Goal: Check status: Check status

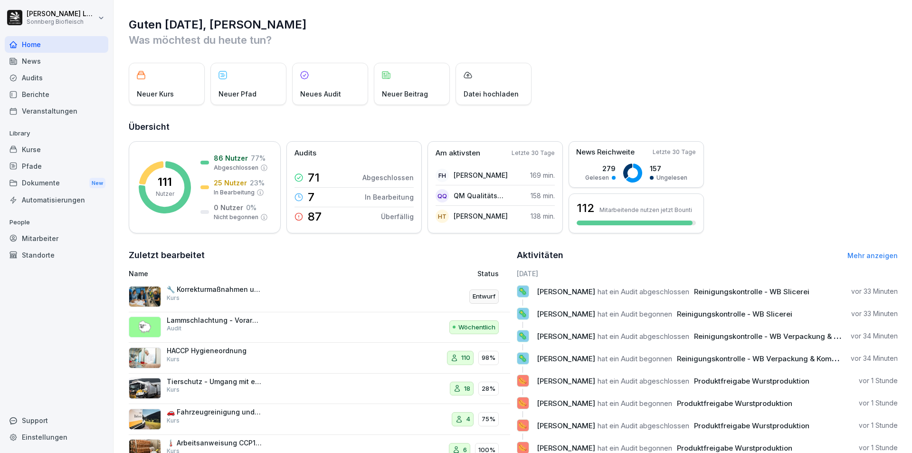
click at [59, 79] on div "Audits" at bounding box center [57, 77] width 104 height 17
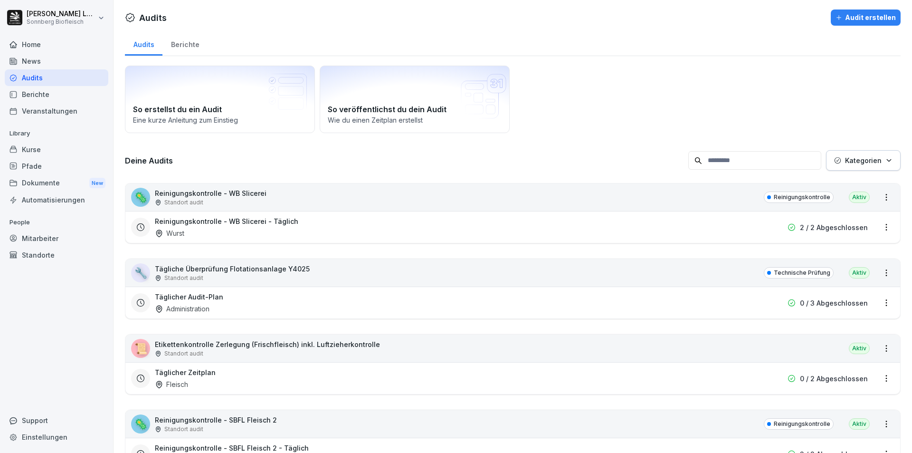
click at [291, 203] on div "🦠 Reinigungskontrolle - WB Slicerei Standort audit Reinigungskontrolle Aktiv" at bounding box center [512, 197] width 775 height 28
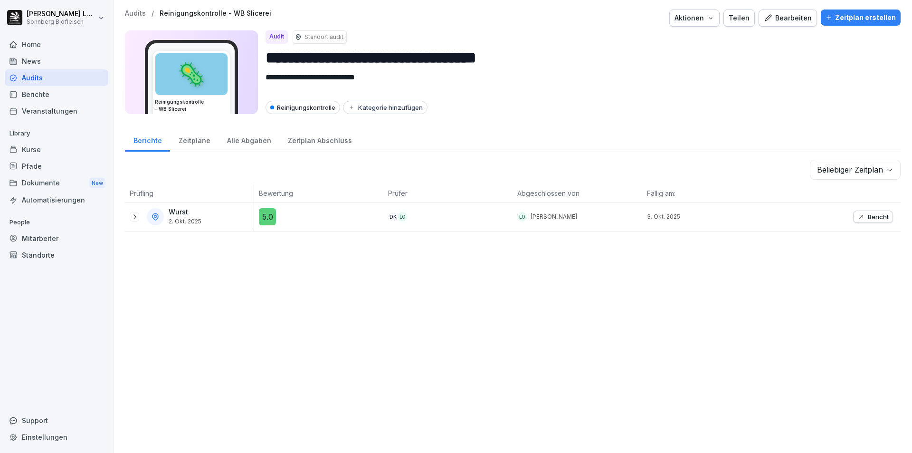
click at [139, 15] on p "Audits" at bounding box center [135, 13] width 21 height 8
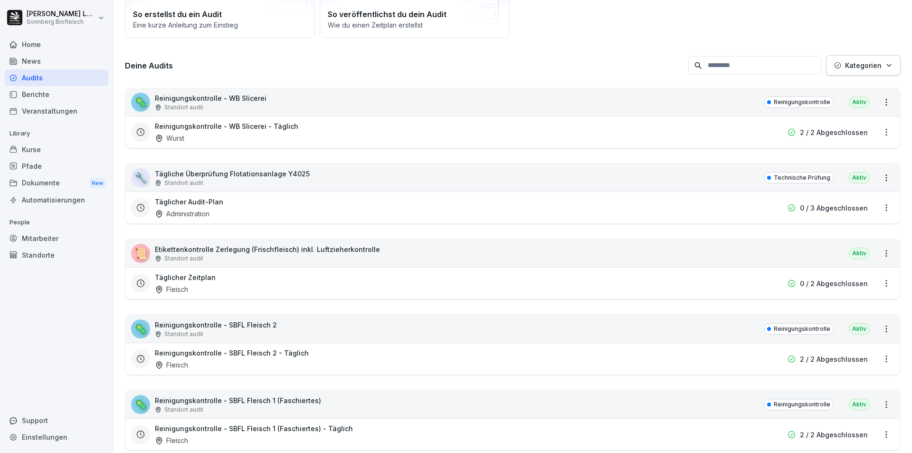
scroll to position [190, 0]
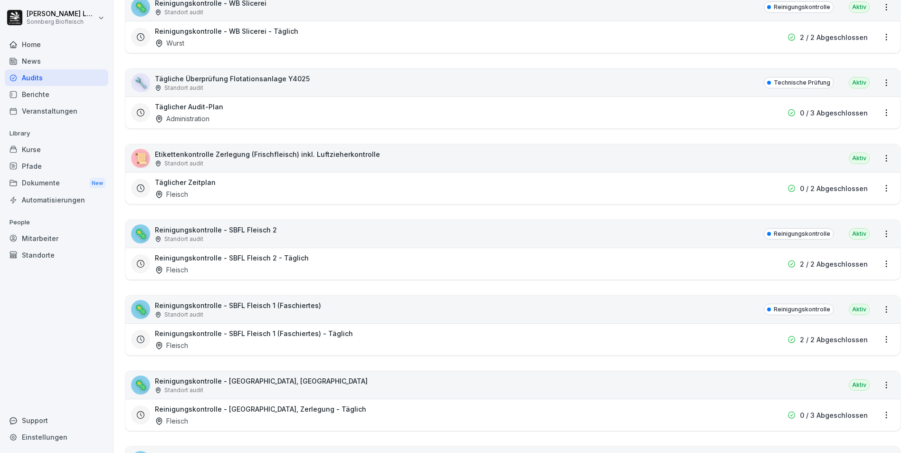
click at [434, 163] on div "📜 Etikettenkontrolle Zerlegung (Frischfleisch) inkl. Luftzieherkontrolle Stando…" at bounding box center [512, 158] width 775 height 28
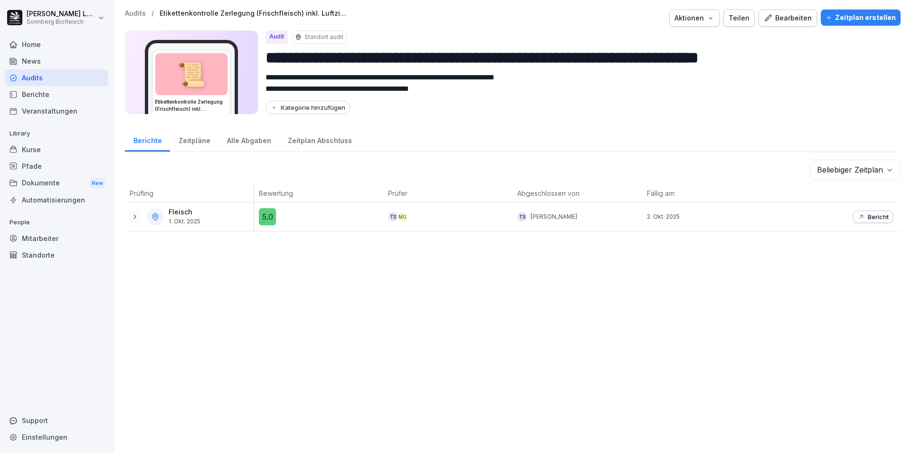
click at [142, 13] on p "Audits" at bounding box center [135, 13] width 21 height 8
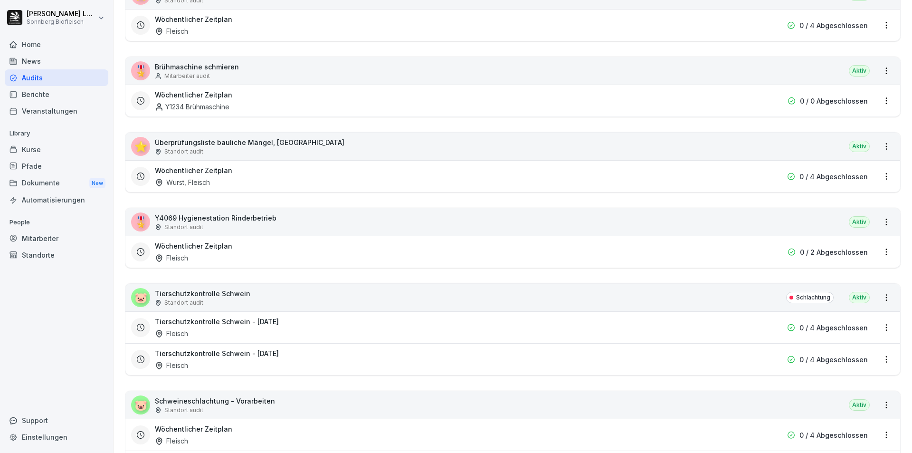
scroll to position [1282, 0]
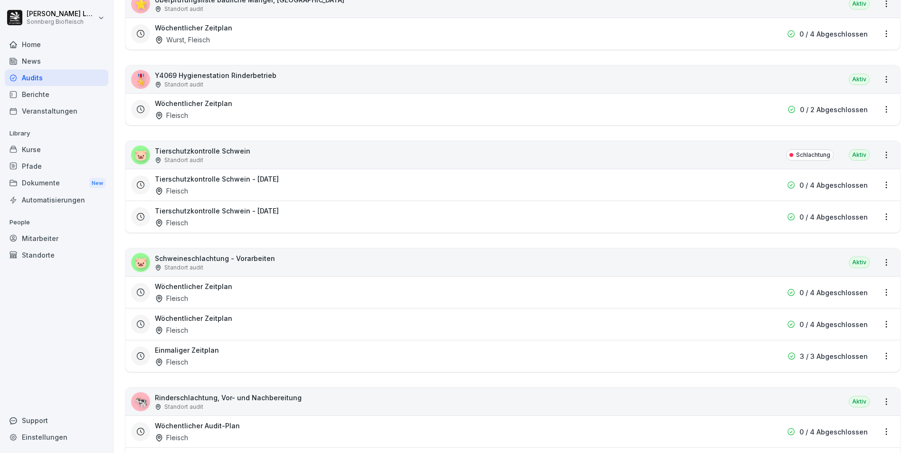
click at [359, 160] on div "🐷 Tierschutzkontrolle Schwein Standort audit Schlachtung [GEOGRAPHIC_DATA]" at bounding box center [512, 155] width 775 height 28
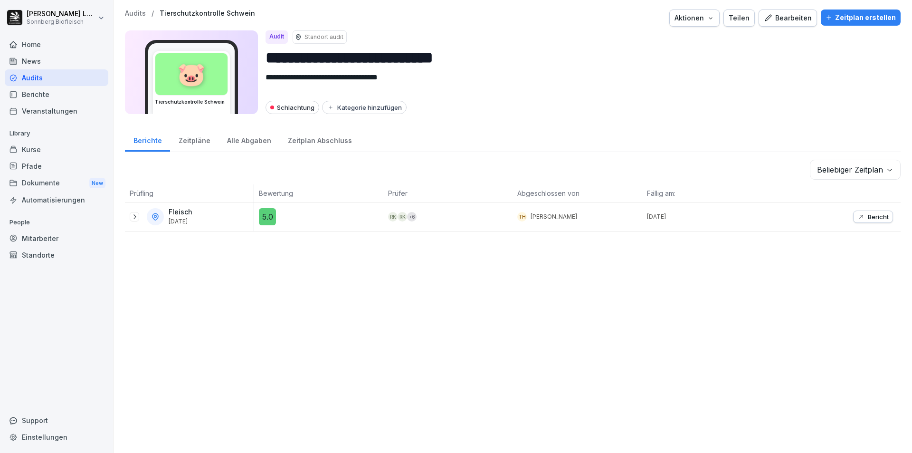
click at [138, 14] on p "Audits" at bounding box center [135, 13] width 21 height 8
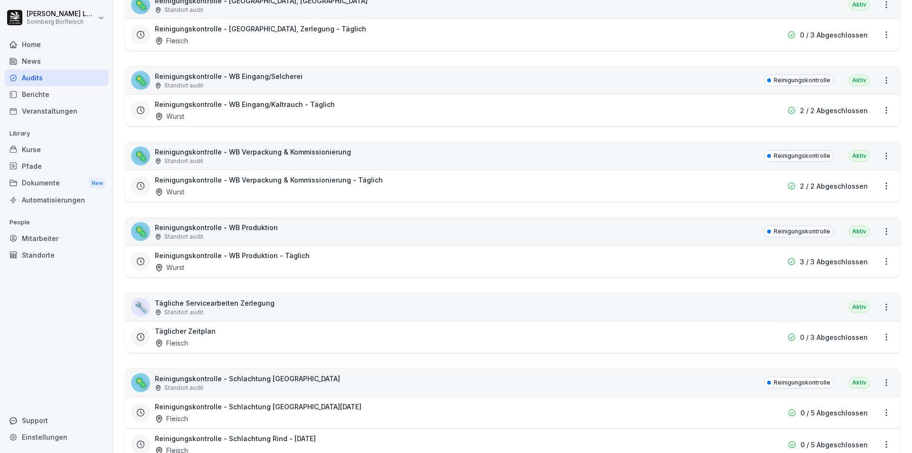
scroll to position [617, 0]
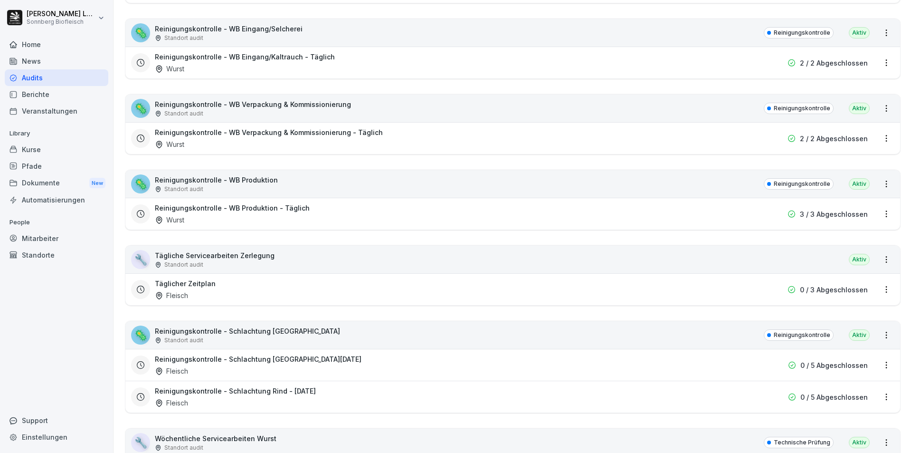
click at [295, 189] on div "🦠 Reinigungskontrolle - WB Produktion Standort audit Reinigungskontrolle Aktiv" at bounding box center [512, 184] width 775 height 28
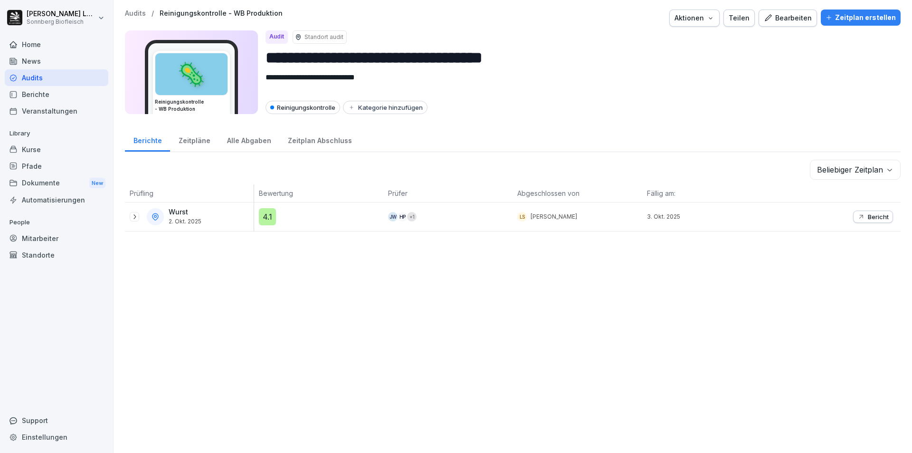
click at [873, 217] on p "Bericht" at bounding box center [878, 217] width 21 height 8
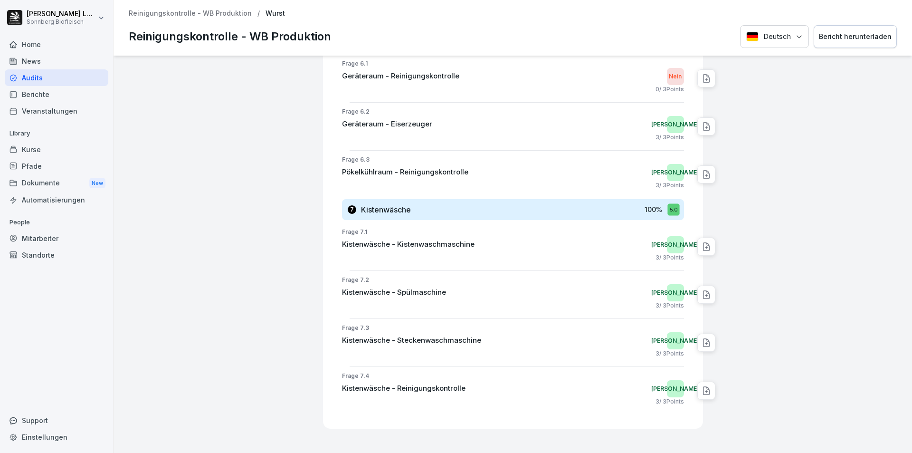
scroll to position [2404, 0]
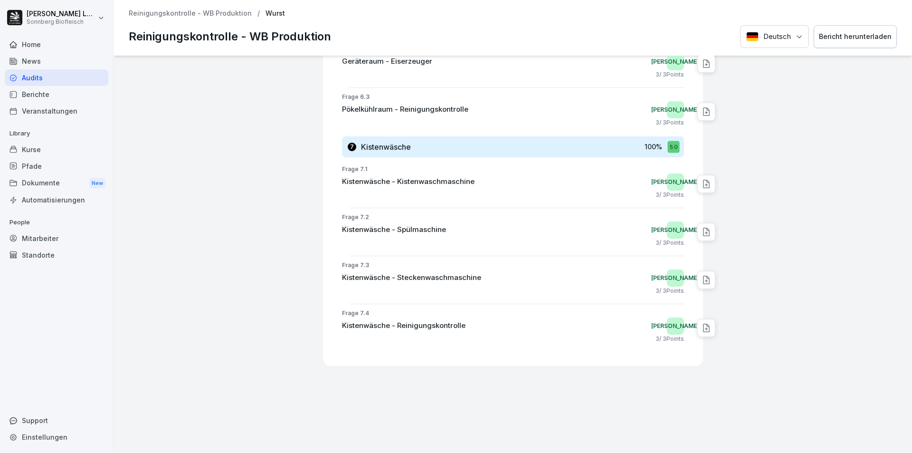
click at [203, 14] on p "Reinigungskontrolle - WB Produktion" at bounding box center [190, 13] width 123 height 8
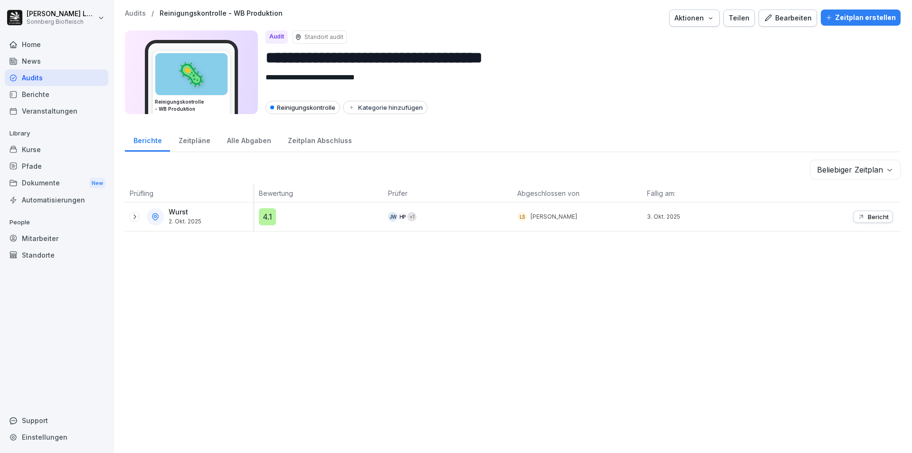
click at [132, 12] on p "Audits" at bounding box center [135, 13] width 21 height 8
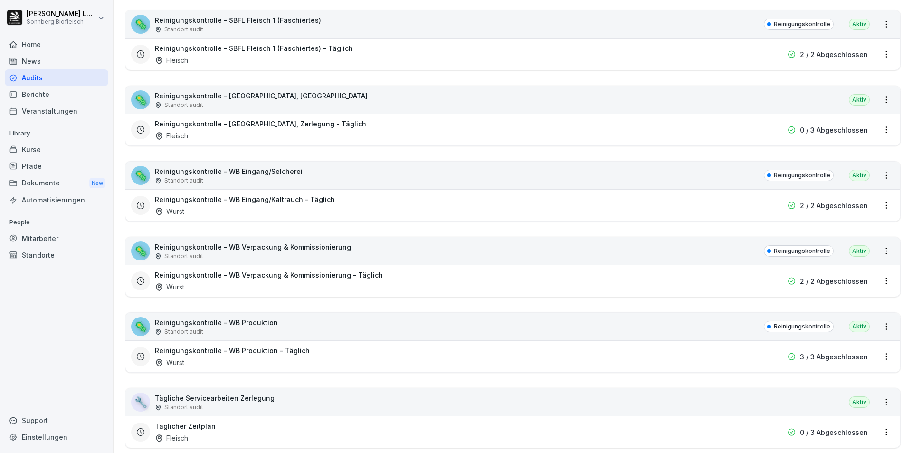
scroll to position [332, 0]
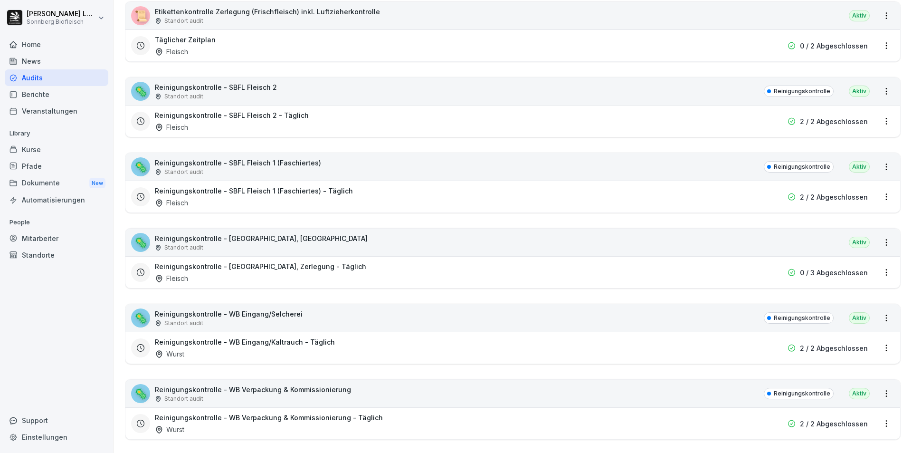
click at [385, 171] on div "🦠 Reinigungskontrolle - SBFL Fleisch 1 (Faschiertes) Standort audit Reinigungsk…" at bounding box center [512, 167] width 775 height 28
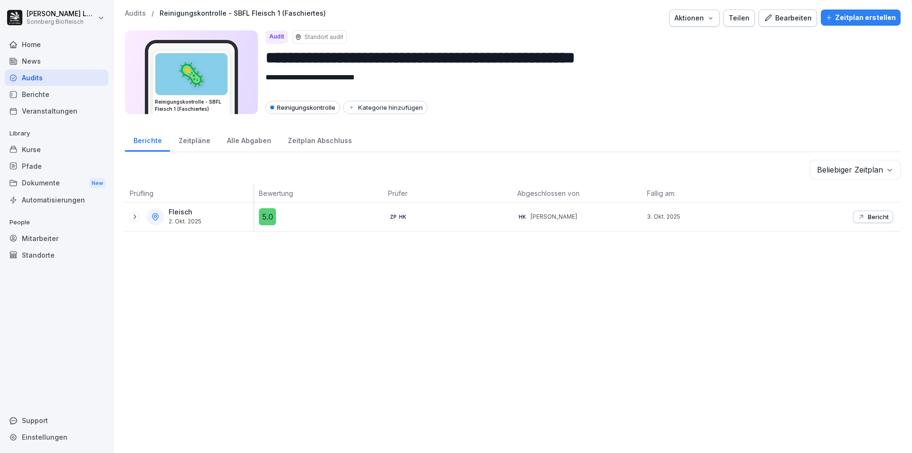
click at [130, 12] on p "Audits" at bounding box center [135, 13] width 21 height 8
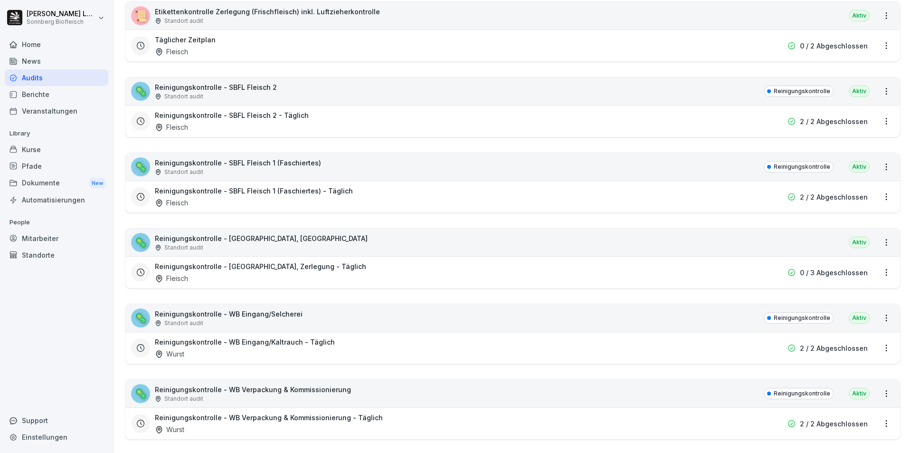
scroll to position [380, 0]
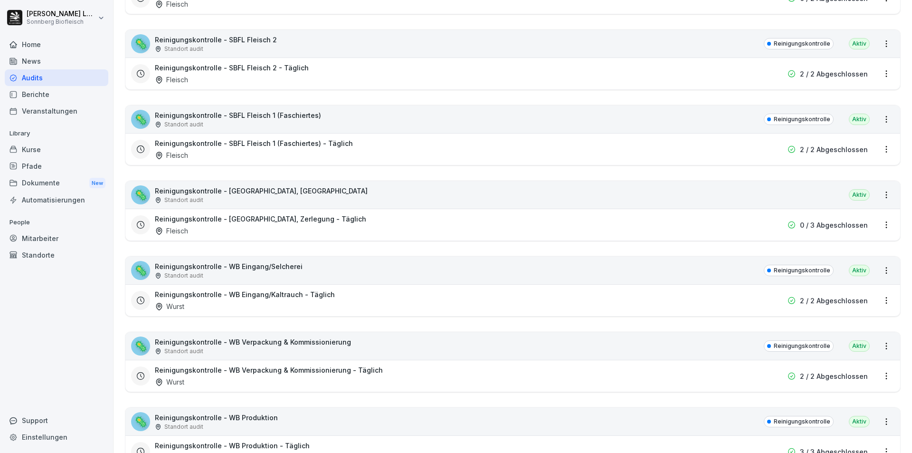
click at [332, 198] on div "🦠 Reinigungskontrolle - [GEOGRAPHIC_DATA], Zerlegung Standort audit [GEOGRAPHIC…" at bounding box center [512, 195] width 775 height 28
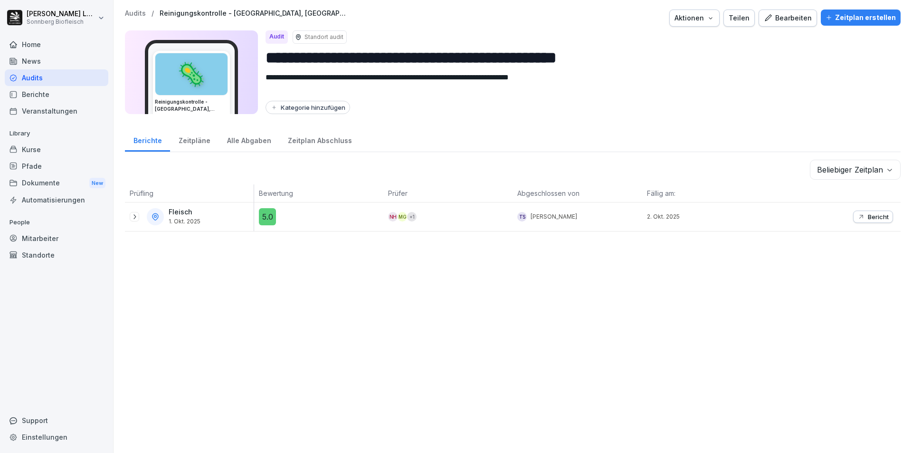
click at [131, 10] on p "Audits" at bounding box center [135, 13] width 21 height 8
